Goal: Obtain resource: Obtain resource

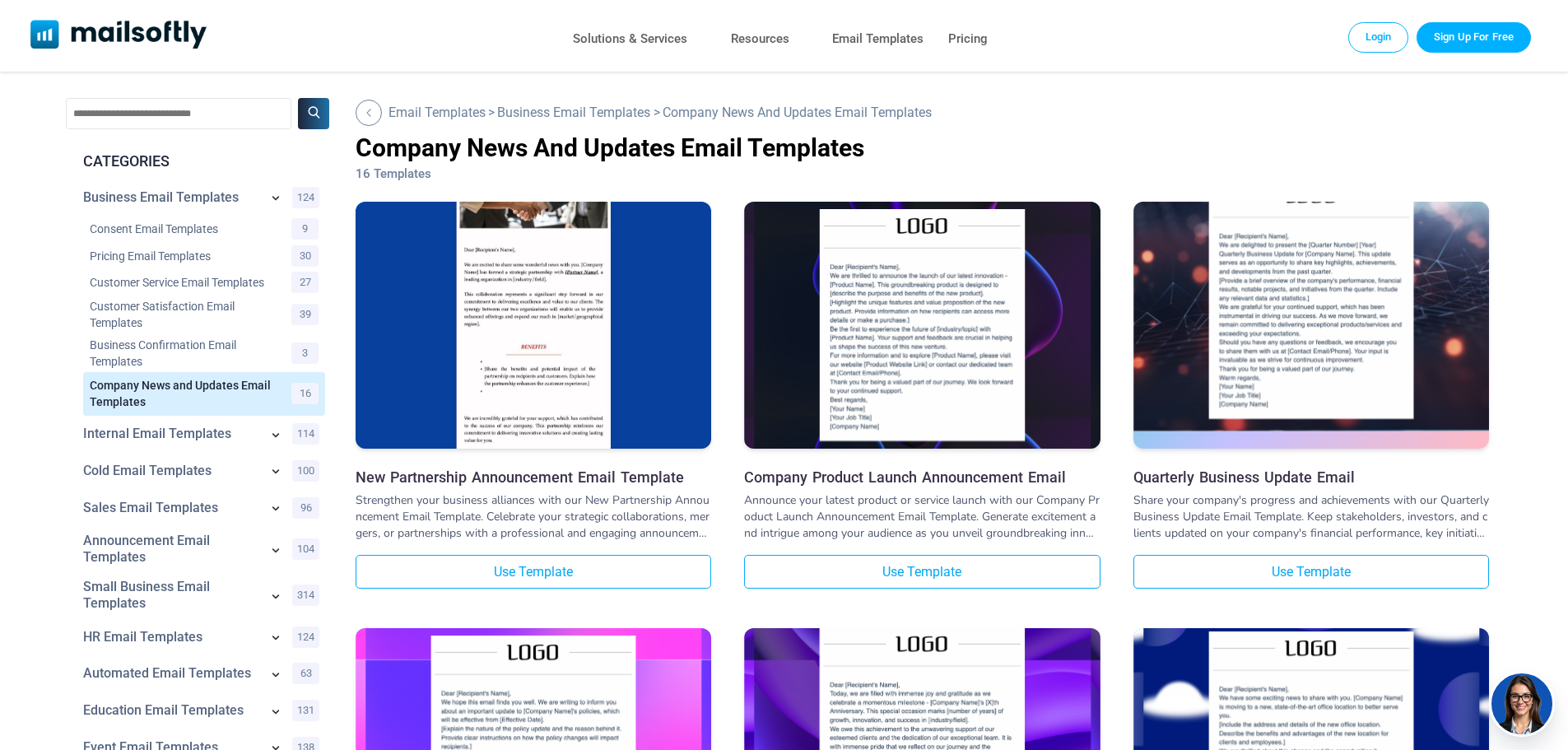
click at [1304, 371] on img at bounding box center [1311, 299] width 355 height 265
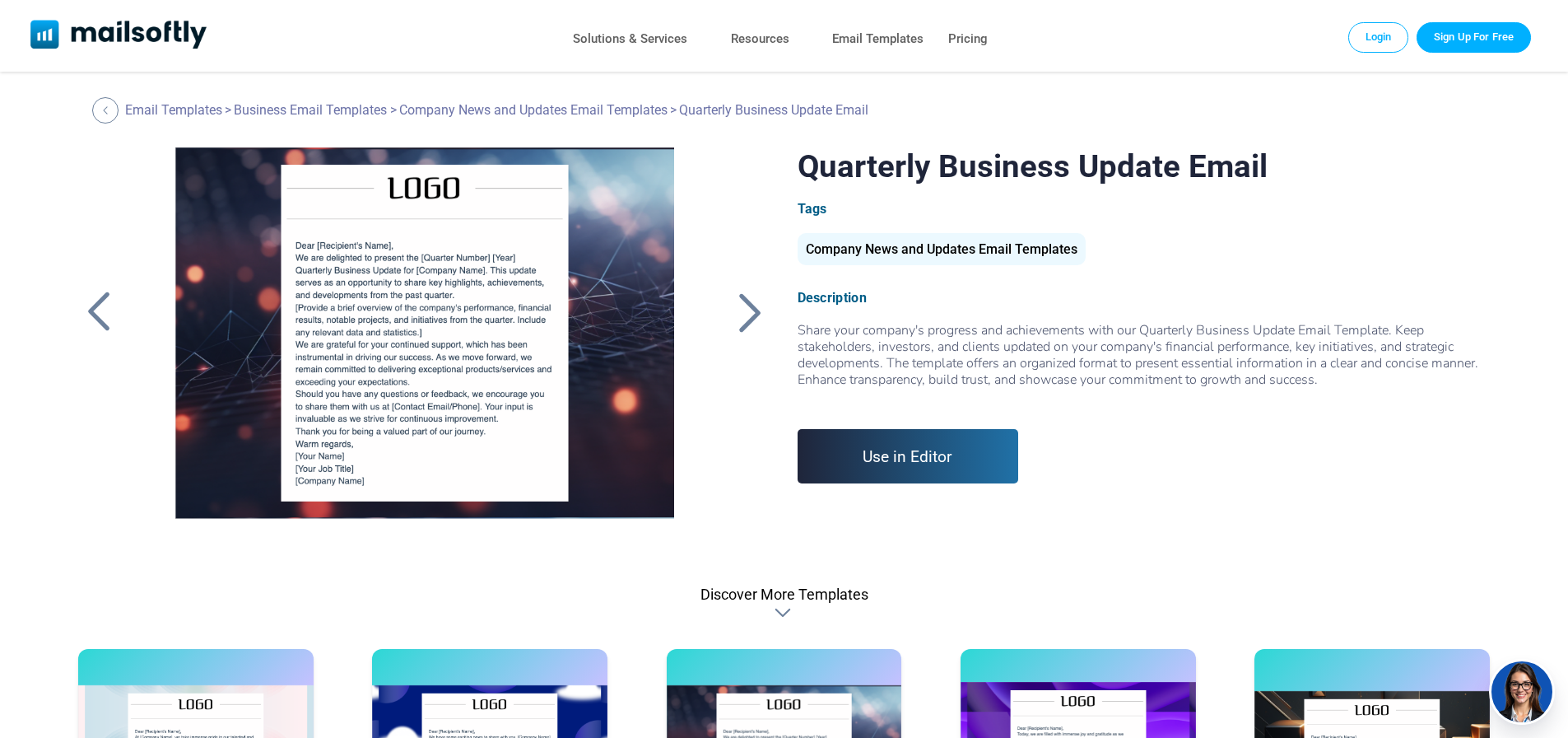
click at [443, 353] on div at bounding box center [424, 353] width 554 height 411
